Goal: Navigation & Orientation: Find specific page/section

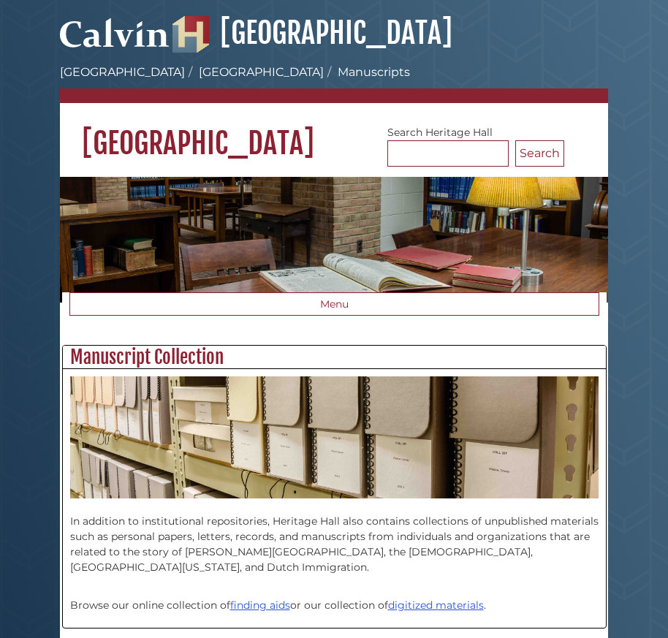
scroll to position [361, 543]
